Goal: Communication & Community: Answer question/provide support

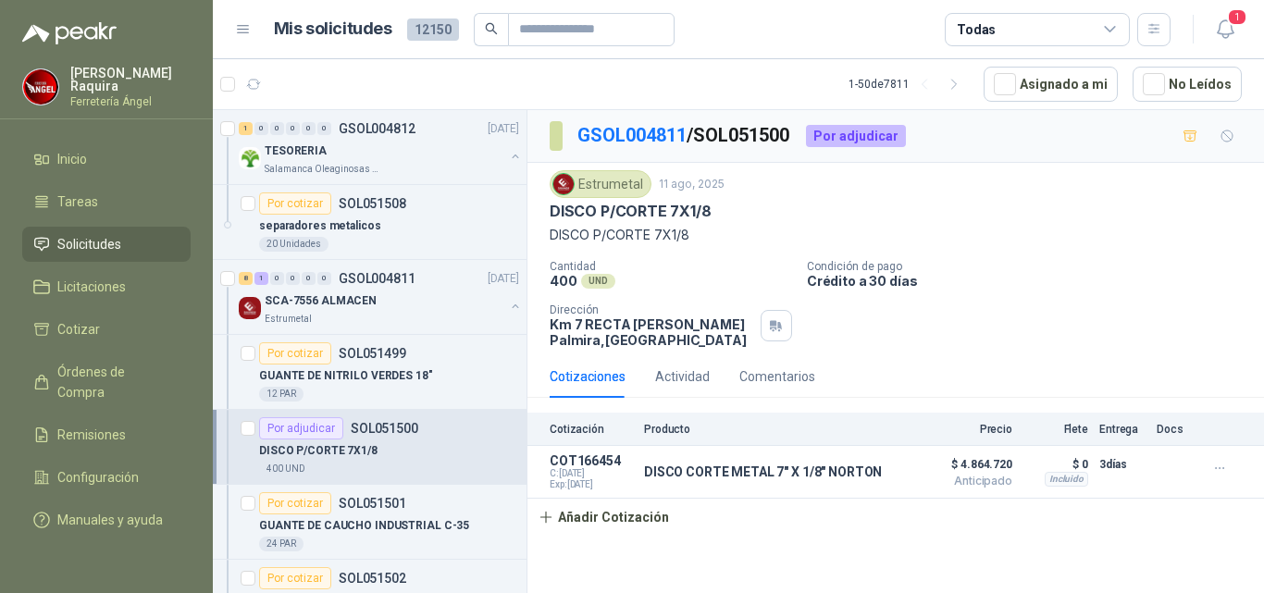
scroll to position [185, 0]
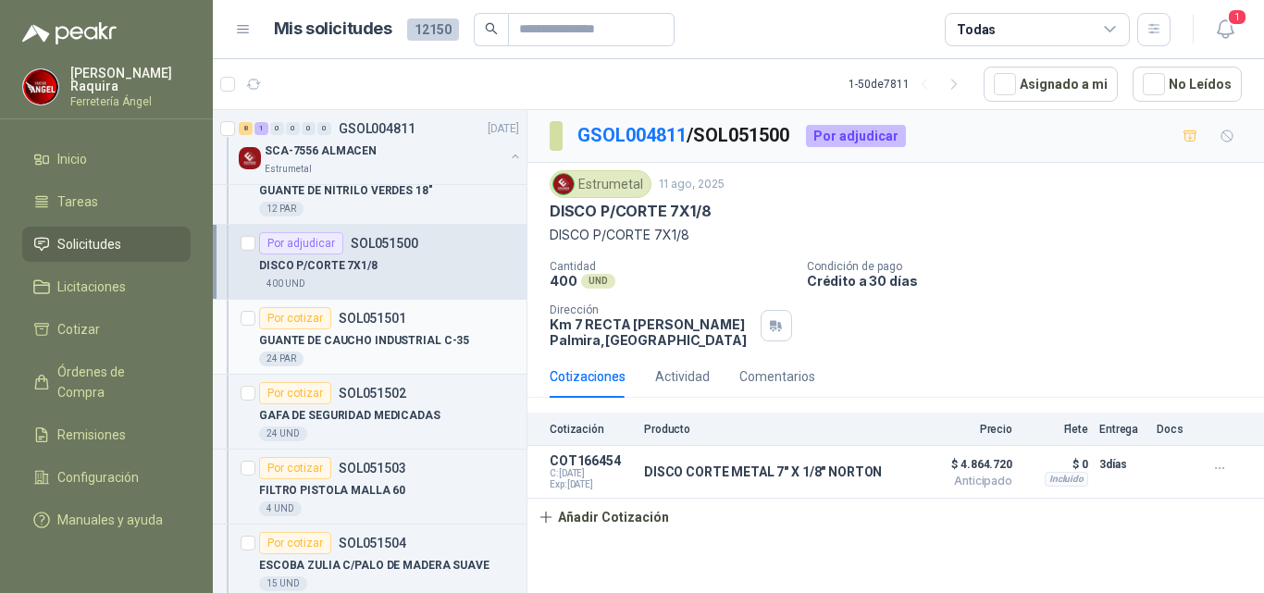
click at [450, 352] on div "24 PAR" at bounding box center [389, 359] width 260 height 15
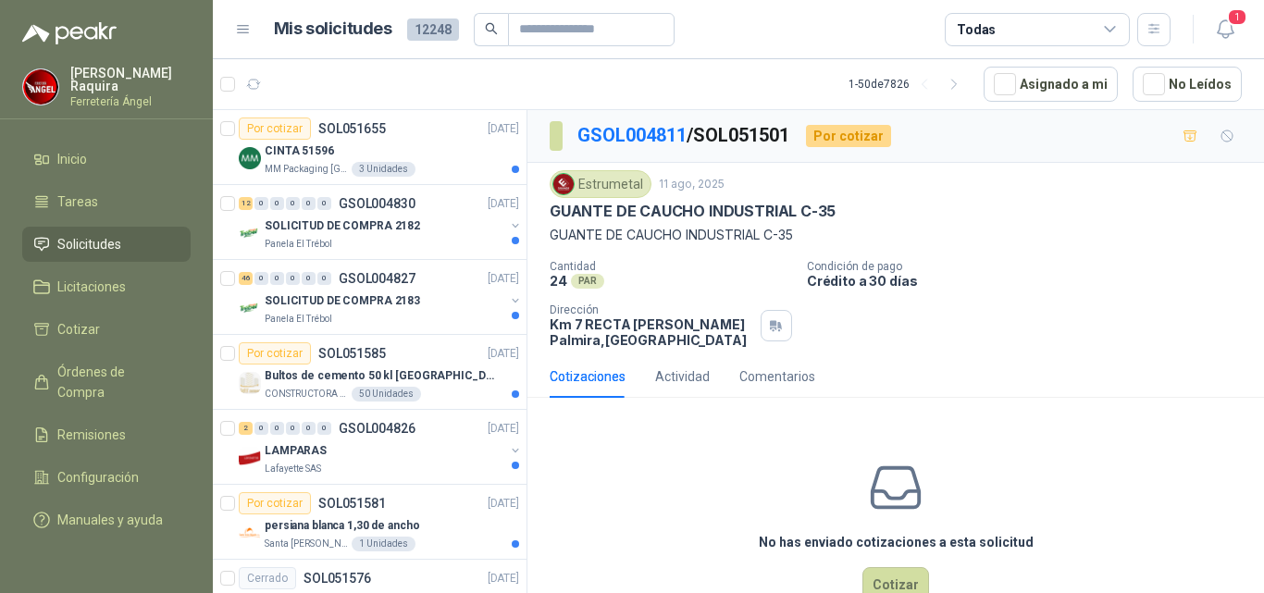
scroll to position [50, 0]
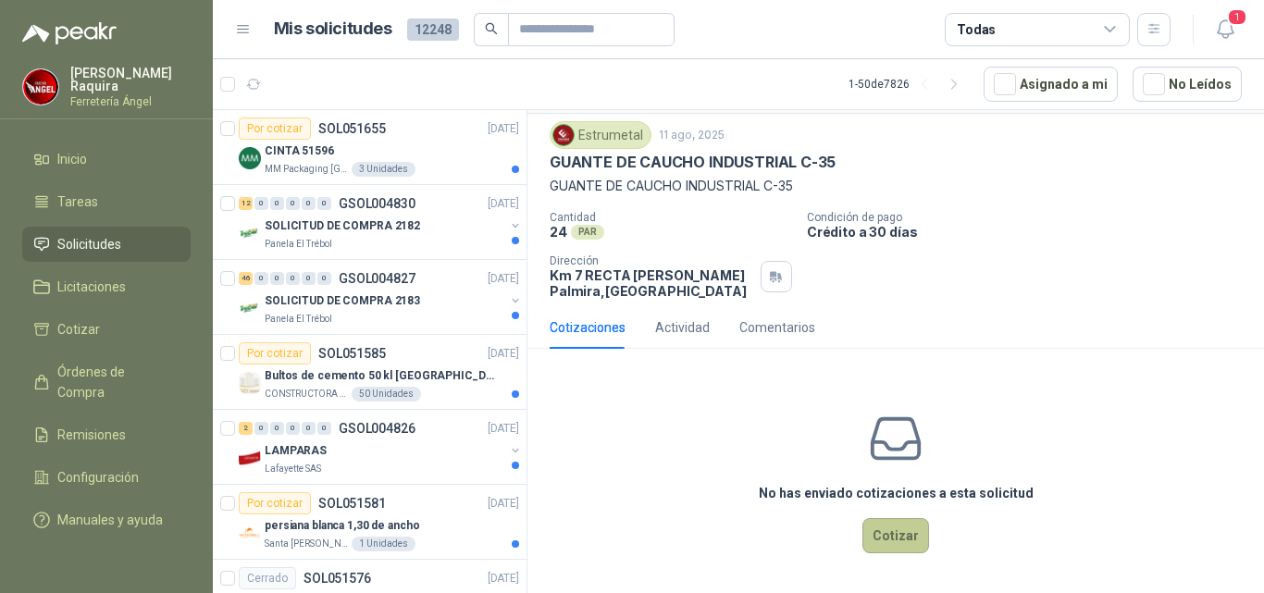
click at [883, 542] on button "Cotizar" at bounding box center [895, 535] width 67 height 35
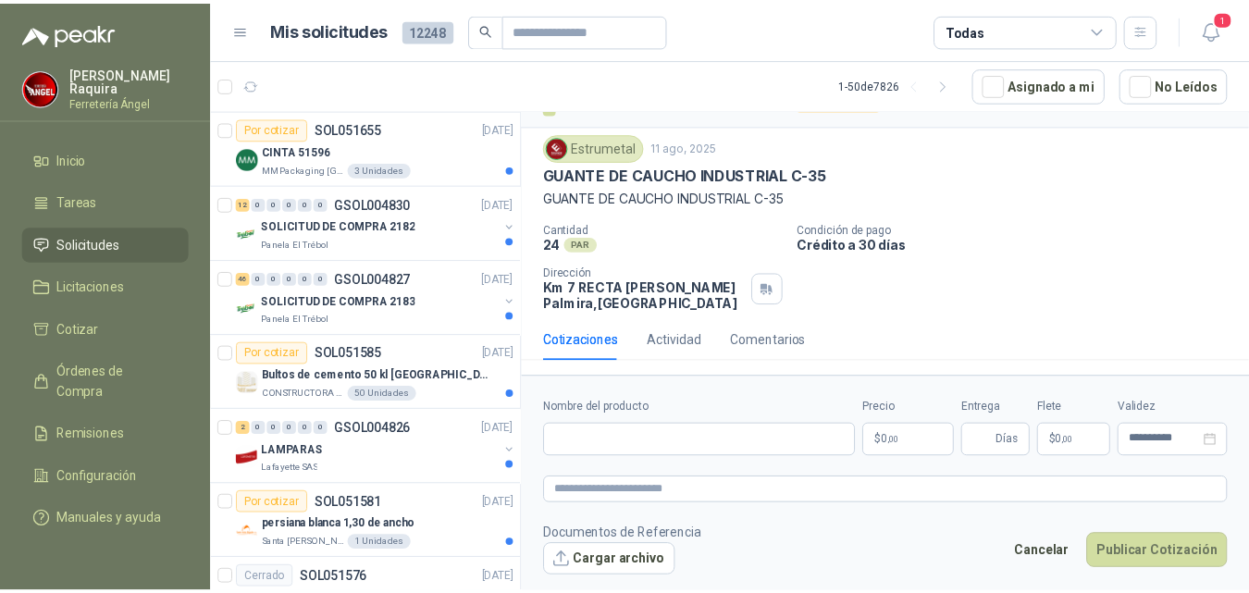
scroll to position [37, 0]
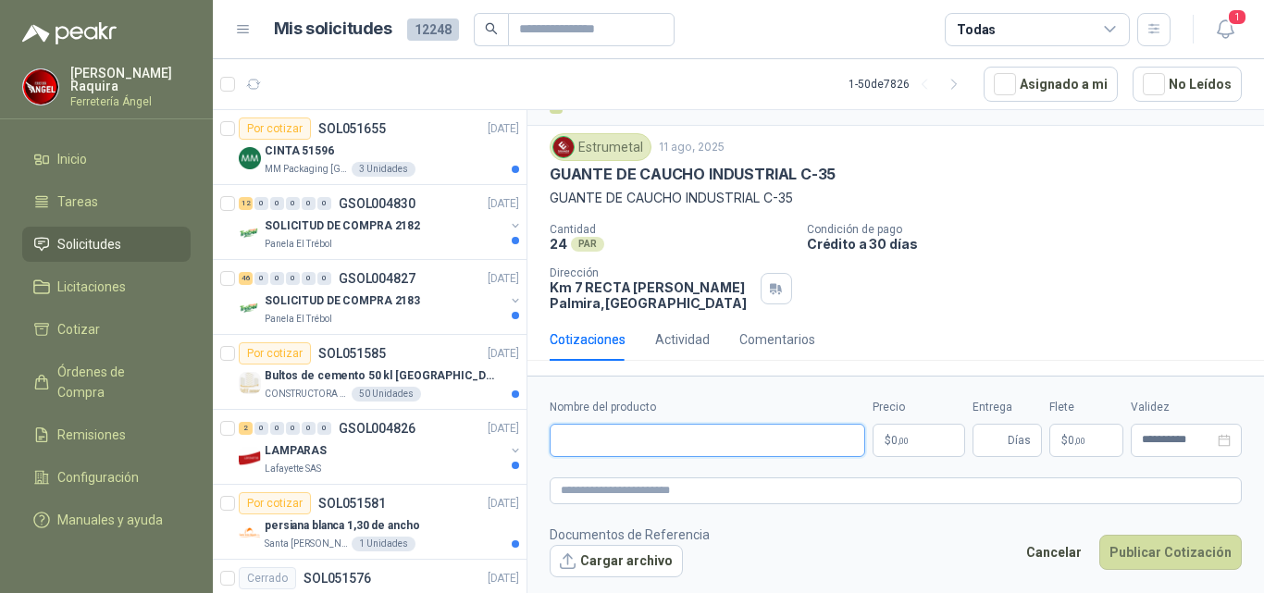
click at [646, 436] on input "Nombre del producto" at bounding box center [706, 440] width 315 height 33
type input "**********"
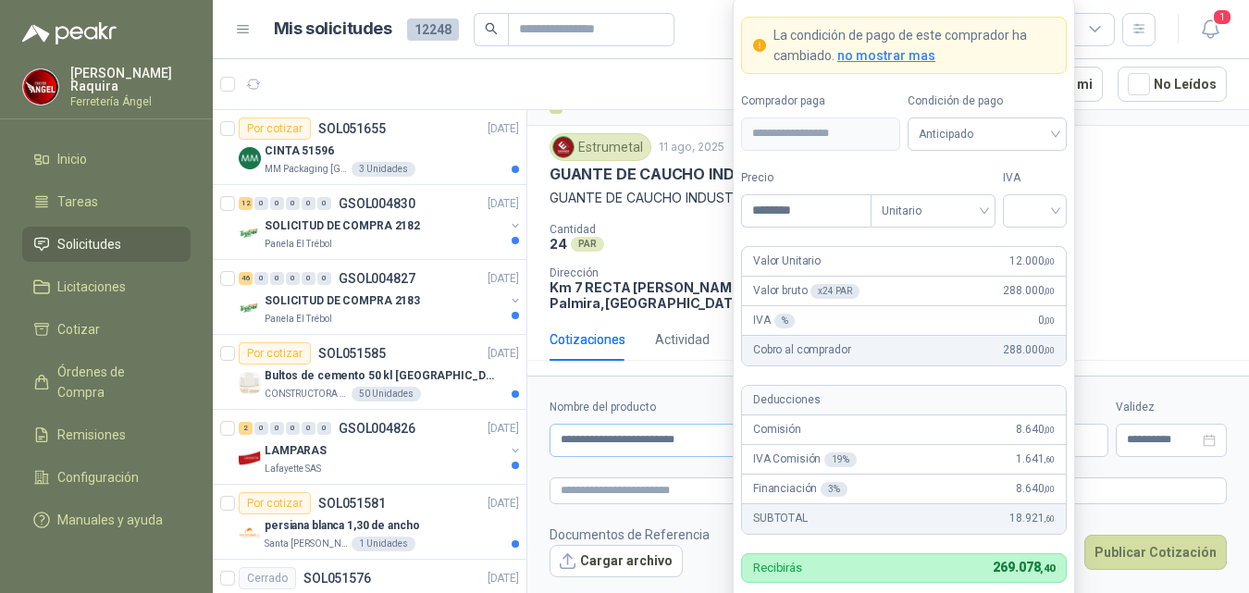
type input "********"
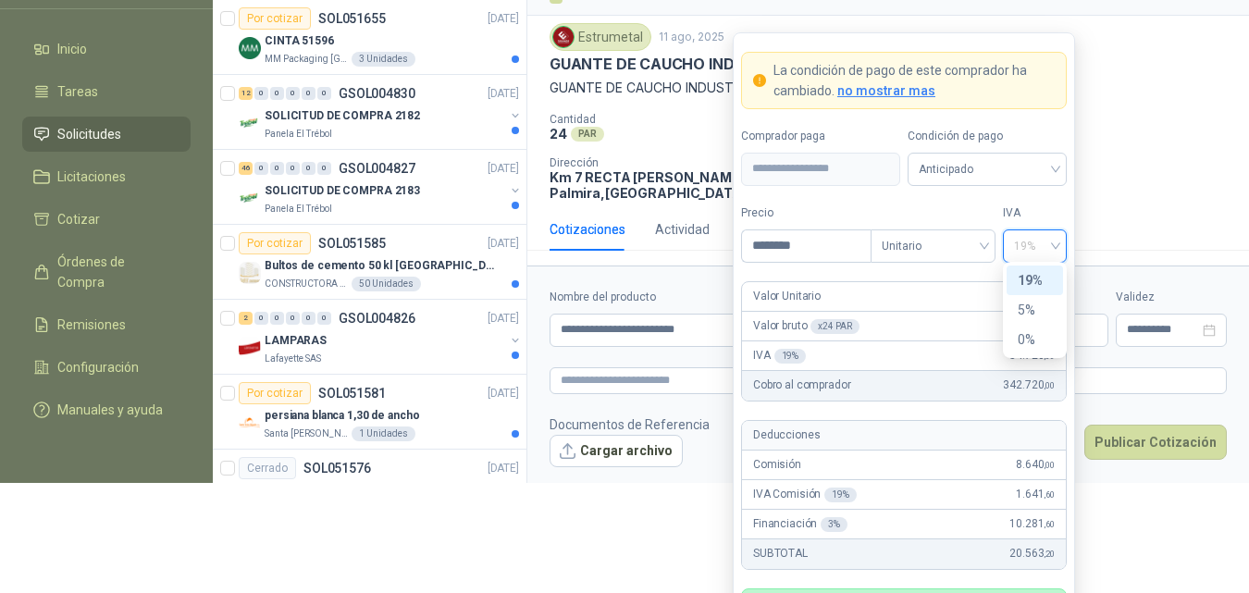
scroll to position [154, 0]
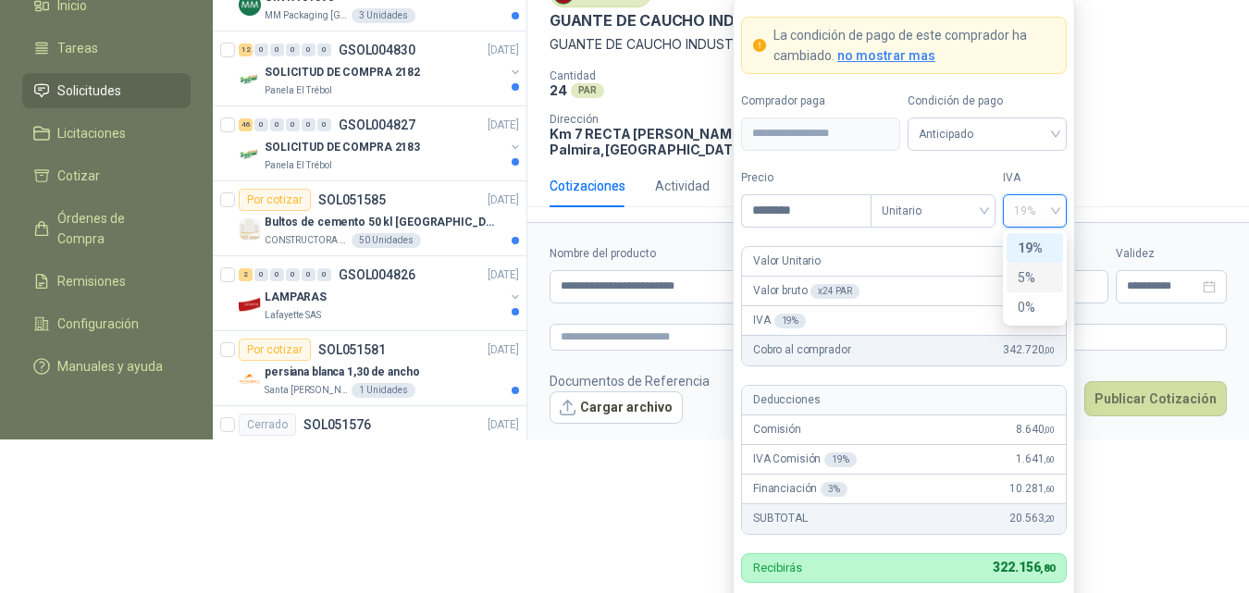
click at [892, 49] on span "no mostrar mas" at bounding box center [886, 55] width 98 height 15
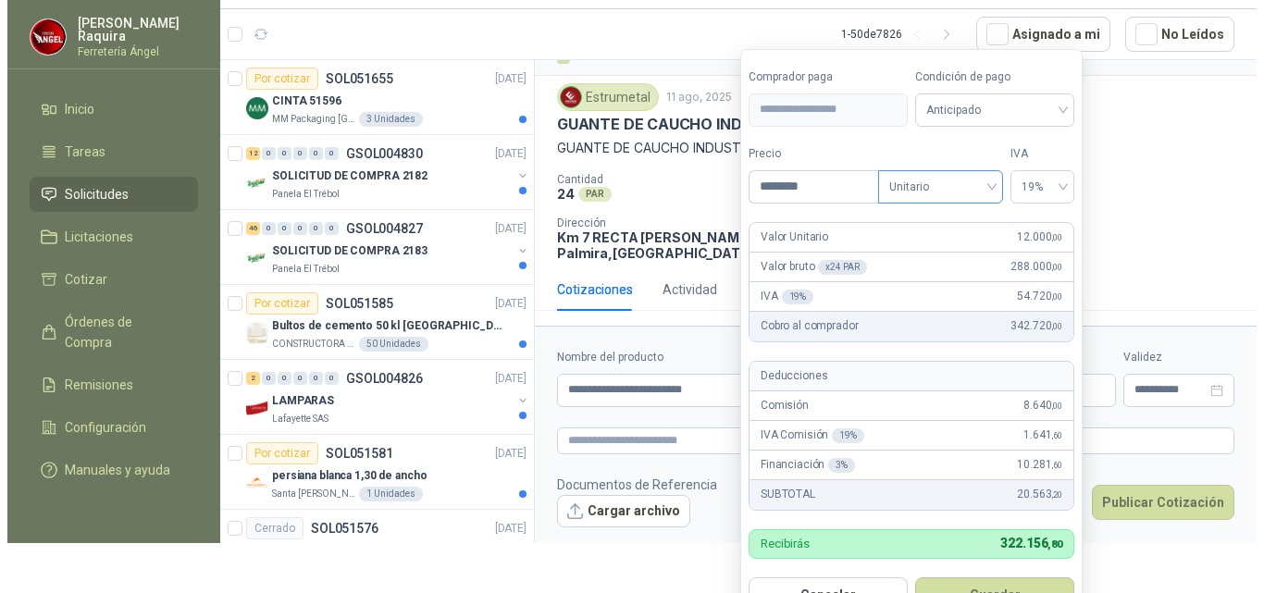
scroll to position [0, 0]
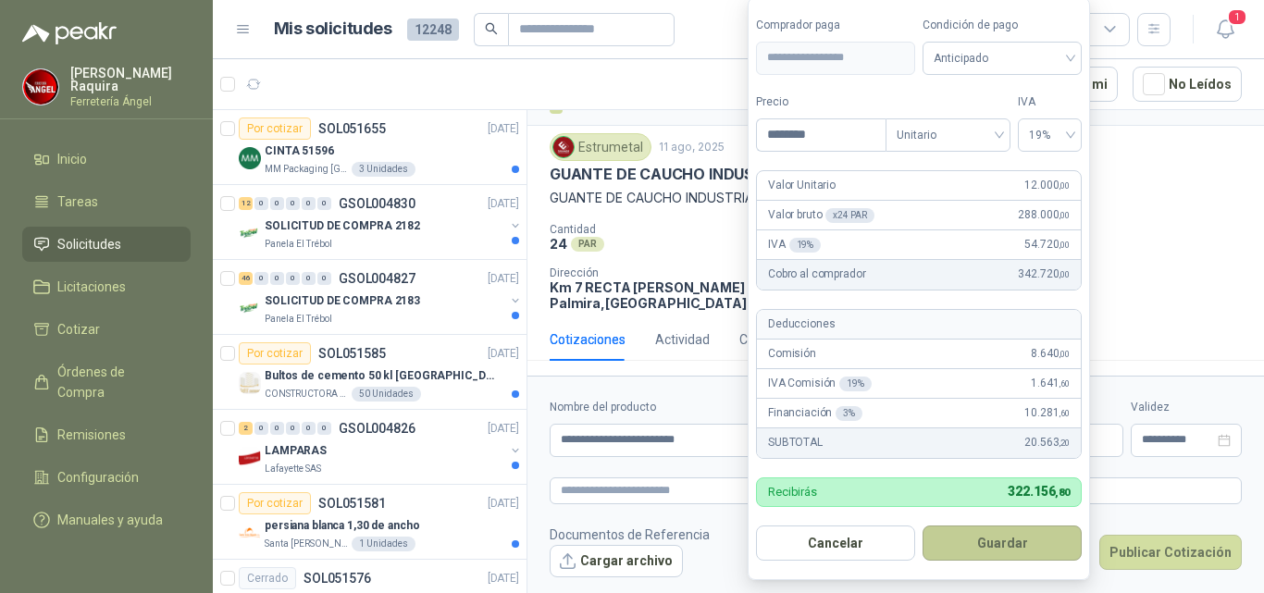
click at [977, 545] on button "Guardar" at bounding box center [1001, 542] width 159 height 35
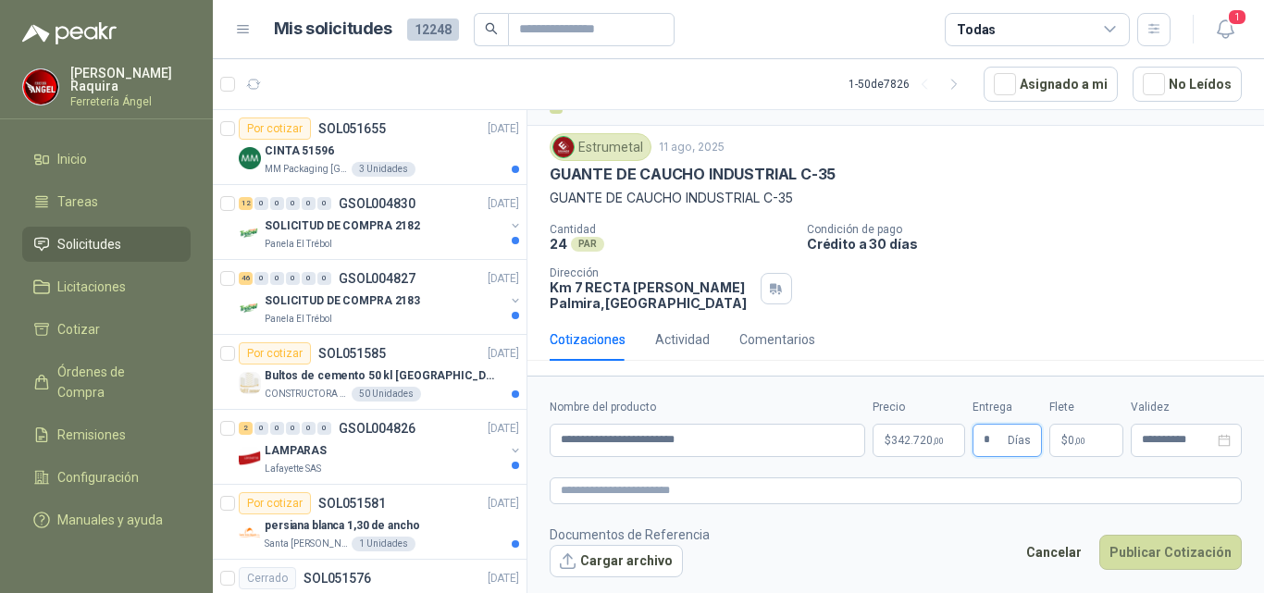
type input "*"
click at [1077, 443] on span ",00" at bounding box center [1079, 441] width 11 height 10
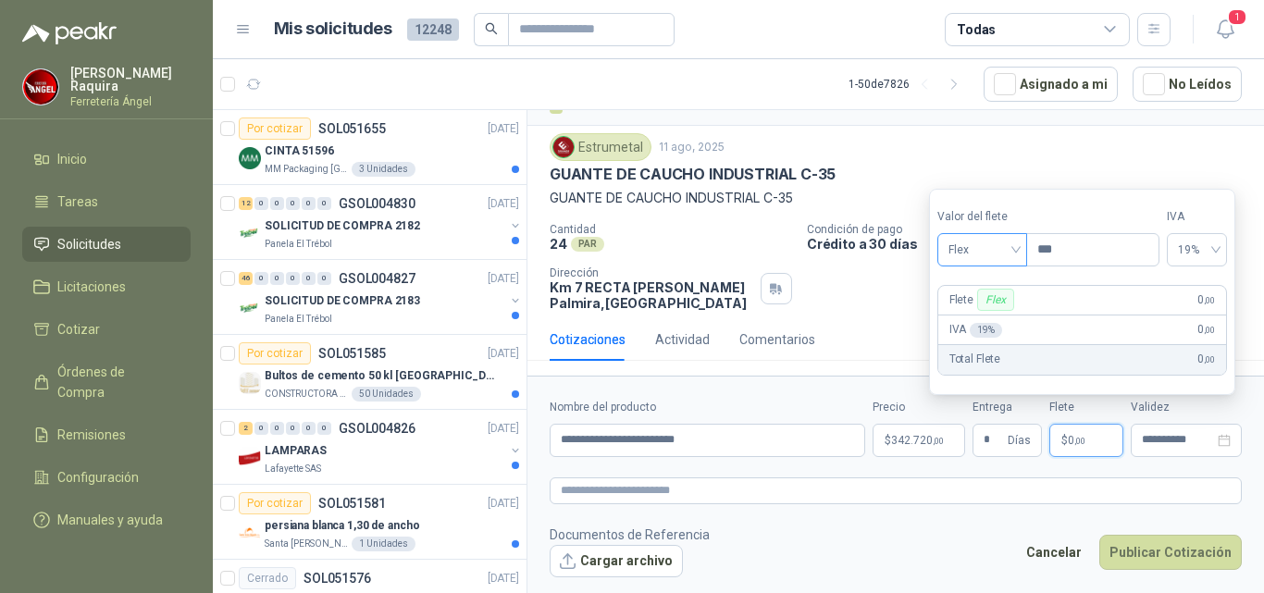
click at [994, 261] on span "Flex" at bounding box center [982, 250] width 68 height 28
click at [974, 308] on div "Incluido" at bounding box center [984, 318] width 64 height 20
click at [1126, 550] on button "Publicar Cotización" at bounding box center [1170, 552] width 142 height 35
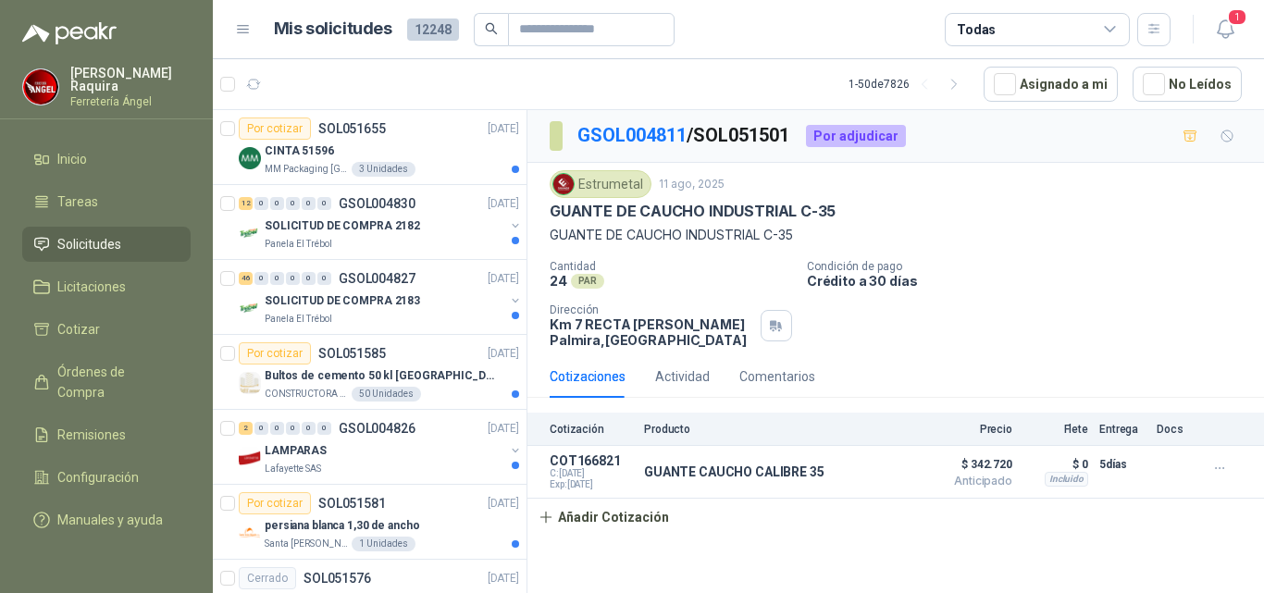
click at [1230, 273] on p "Crédito a 30 días" at bounding box center [1032, 281] width 450 height 16
click at [1232, 31] on icon "button" at bounding box center [1224, 29] width 16 height 18
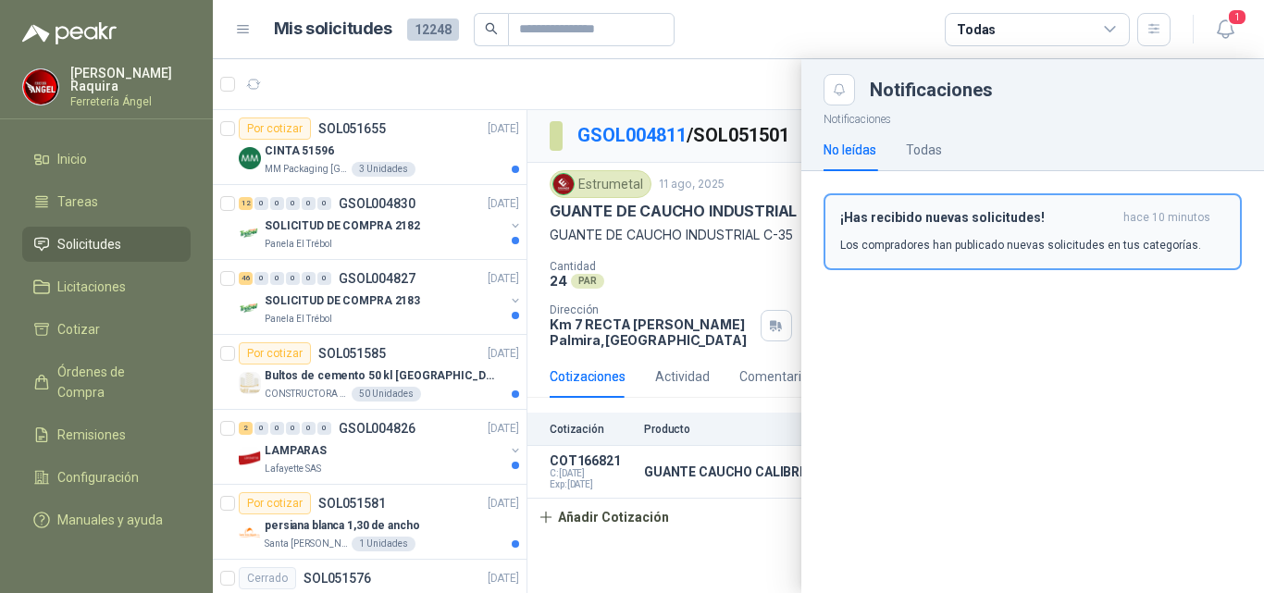
click at [899, 232] on div "¡Has recibido nuevas solicitudes! hace 10 minutos Los compradores han publicado…" at bounding box center [1032, 231] width 385 height 43
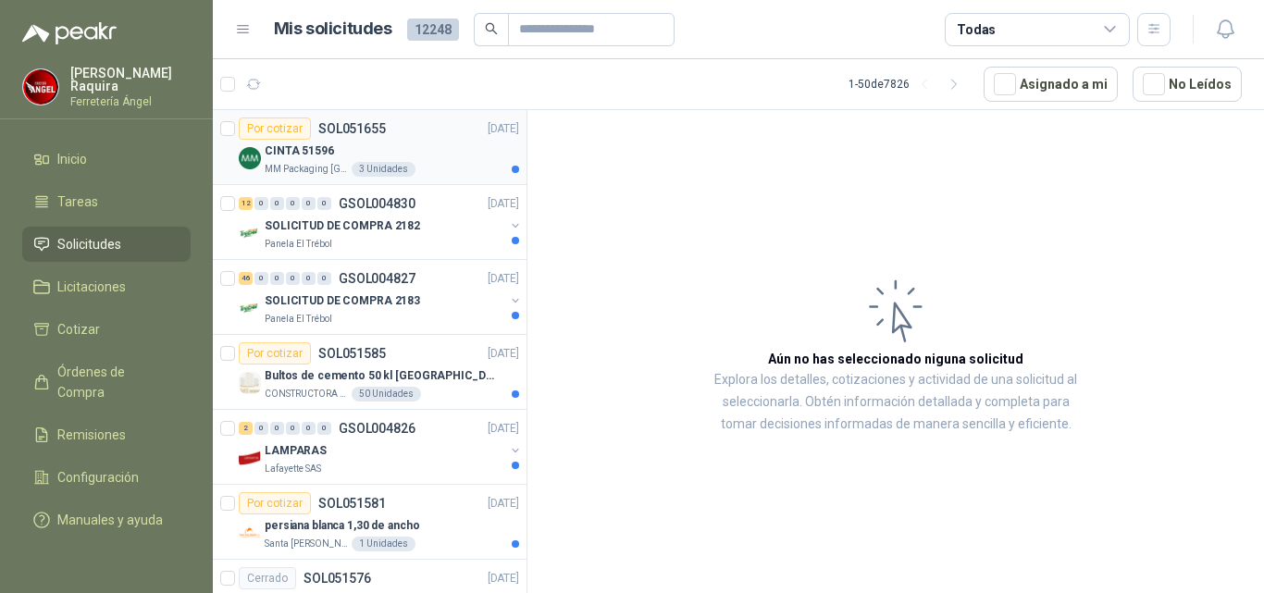
click at [382, 142] on div "CINTA 51596" at bounding box center [392, 151] width 254 height 22
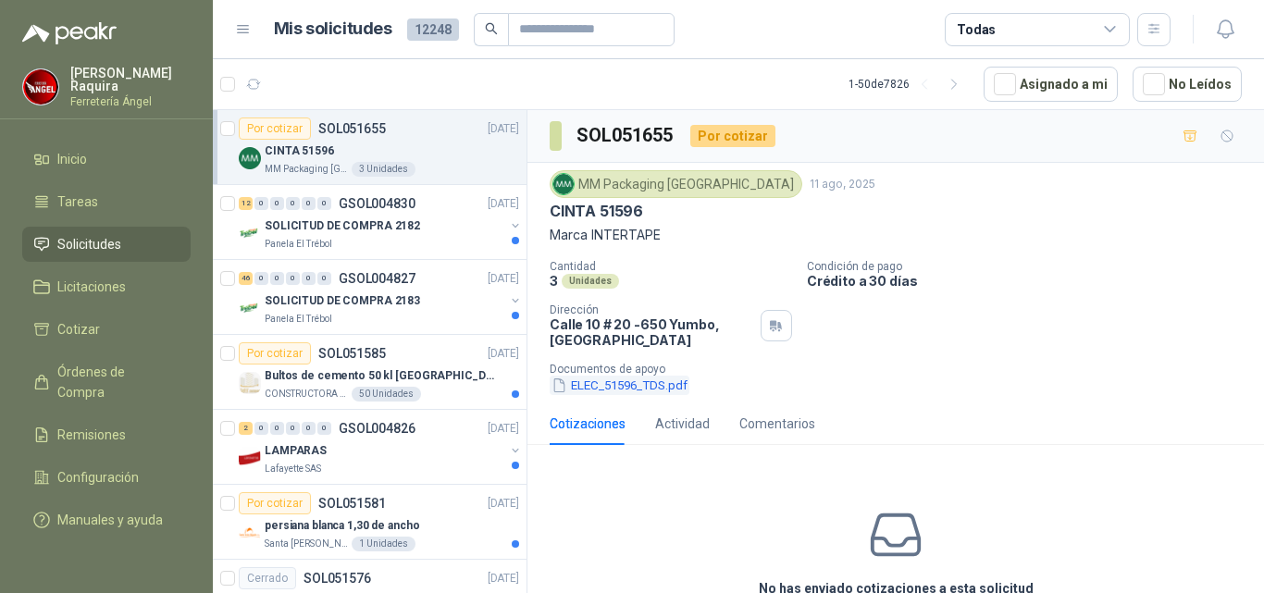
click at [632, 392] on button "ELEC_51596_TDS.pdf" at bounding box center [619, 385] width 140 height 19
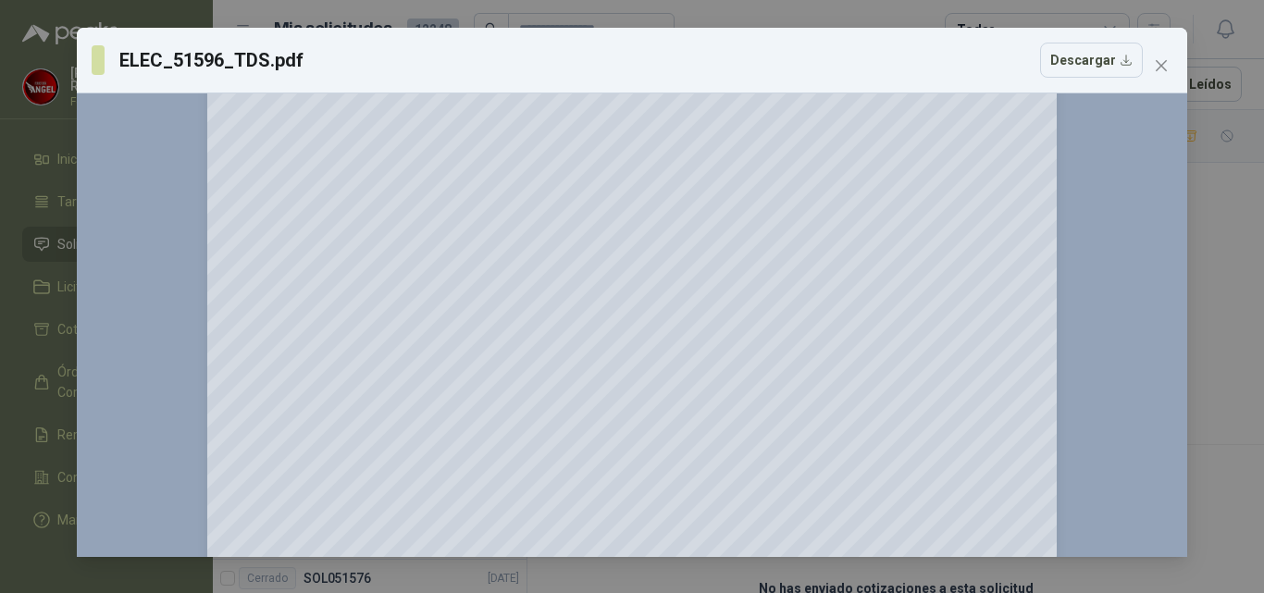
scroll to position [480, 0]
click at [1153, 66] on icon "close" at bounding box center [1160, 65] width 15 height 15
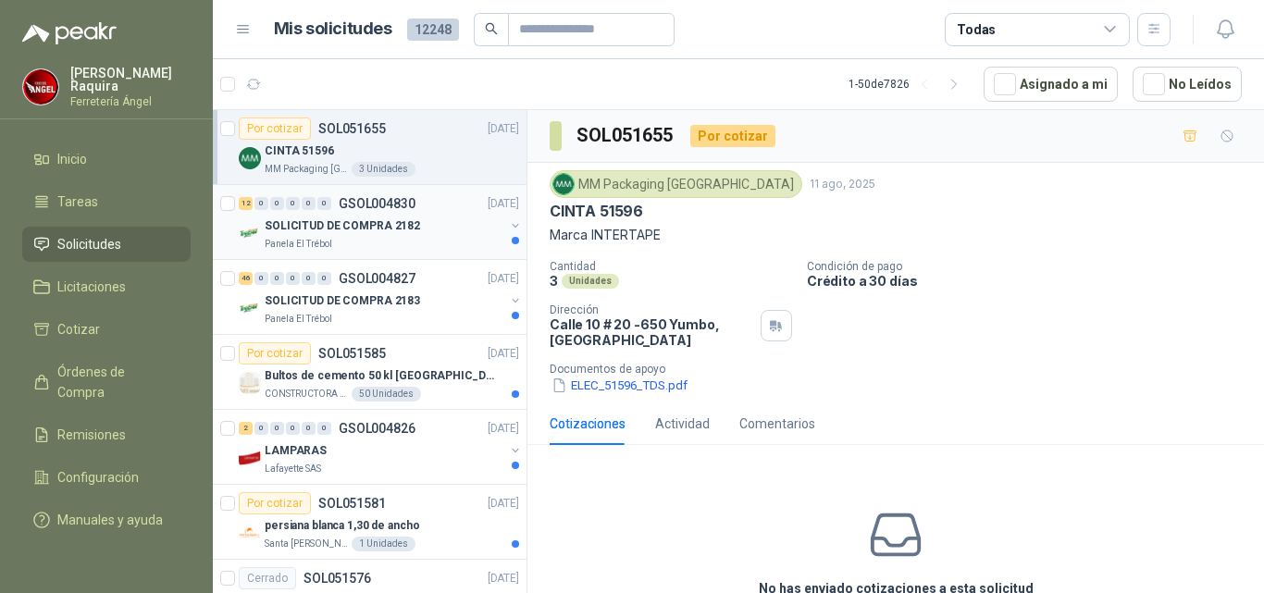
click at [416, 216] on div "SOLICITUD DE COMPRA 2182" at bounding box center [385, 226] width 240 height 22
